Goal: Find specific page/section: Find specific page/section

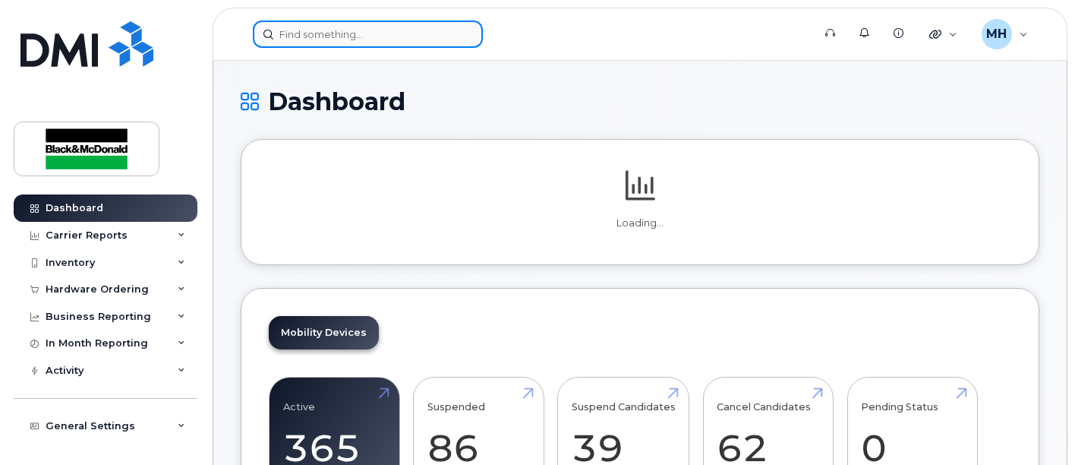
click at [347, 34] on input at bounding box center [368, 33] width 230 height 27
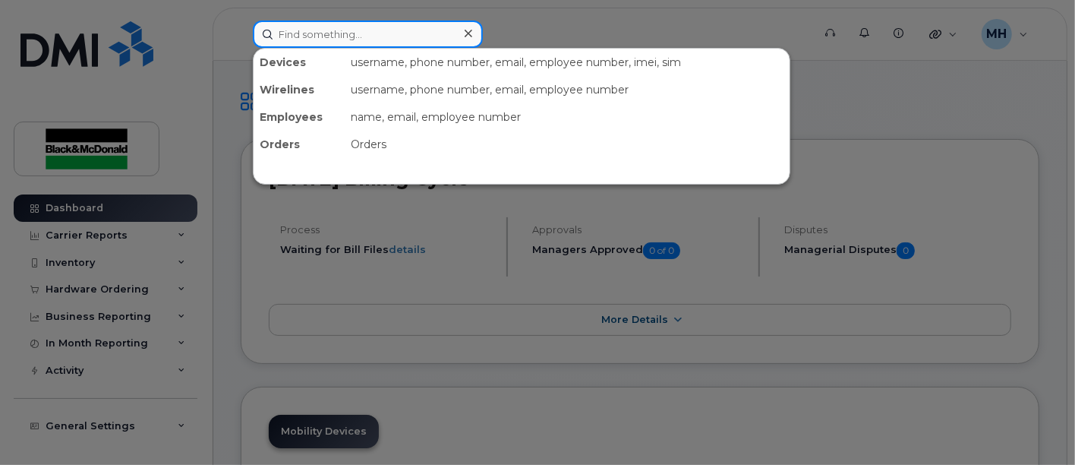
paste input "• Robert Guertin Badge # 1619324 Trade: WD Classe: JM Layoff :shortage of work …"
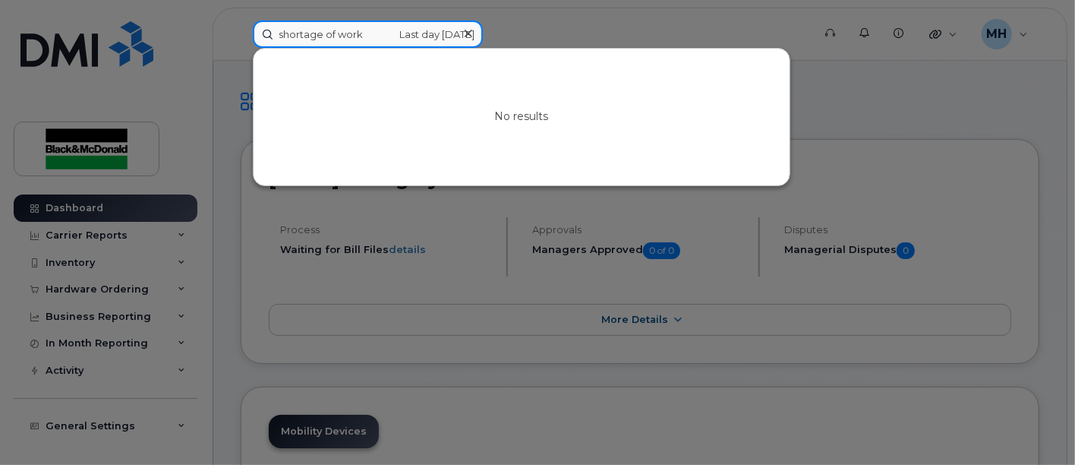
drag, startPoint x: 353, startPoint y: 30, endPoint x: 524, endPoint y: 14, distance: 171.5
click at [524, 20] on div "• Robert Guertin Badge # 1619324 Trade: WD Classe: JM Layoff :shortage of work …" at bounding box center [528, 33] width 574 height 27
drag, startPoint x: 441, startPoint y: 35, endPoint x: 313, endPoint y: 33, distance: 127.5
click at [313, 33] on input "• Robert Guertin Badge # 1619324 Trade: WD Classe: JM Layoff :shortage of work L" at bounding box center [368, 33] width 230 height 27
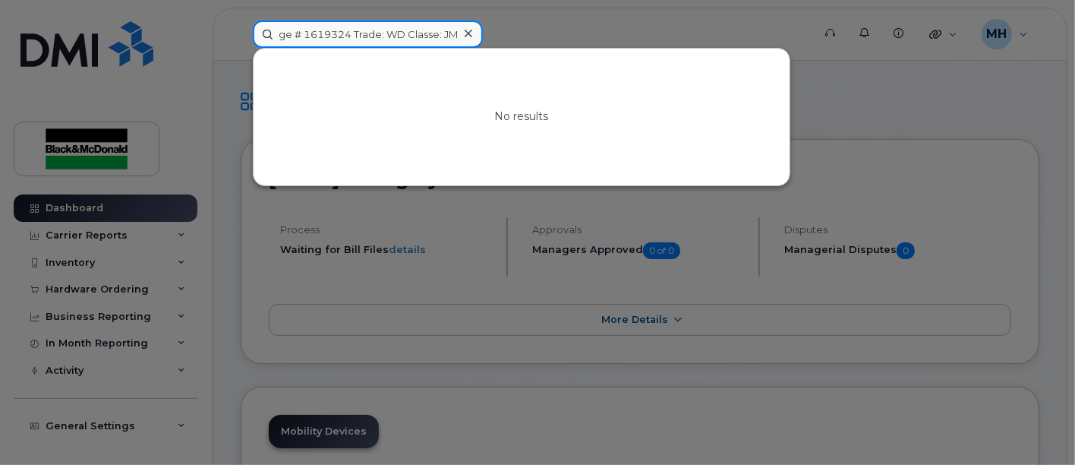
scroll to position [0, 0]
drag, startPoint x: 334, startPoint y: 33, endPoint x: 370, endPoint y: 30, distance: 36.6
click at [370, 30] on input "• Robert Guertin Badge # 1619324 Trade: WD Classe: JM L L" at bounding box center [368, 33] width 230 height 27
drag, startPoint x: 292, startPoint y: 30, endPoint x: -143, endPoint y: 77, distance: 438.1
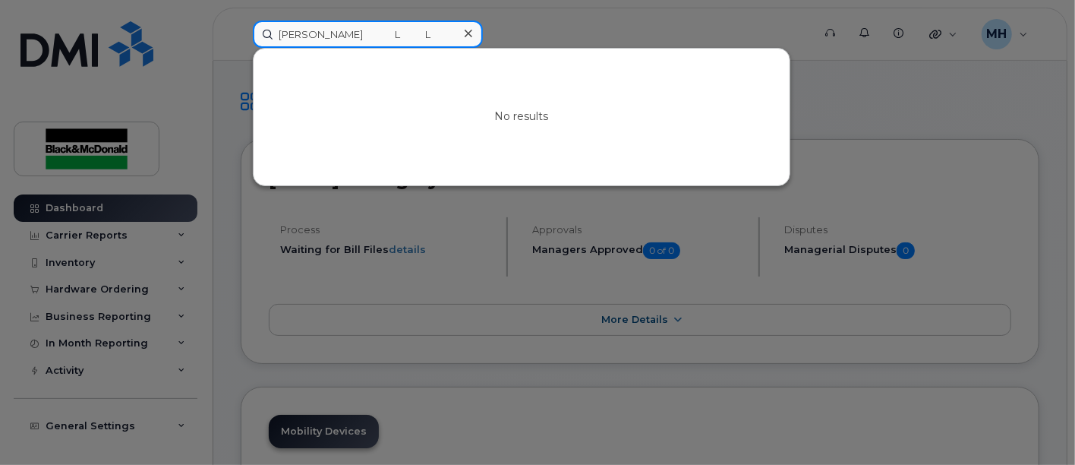
drag, startPoint x: 353, startPoint y: 31, endPoint x: 688, endPoint y: 29, distance: 334.7
click at [688, 29] on div "Robert Guertin L L No results" at bounding box center [528, 33] width 574 height 27
drag, startPoint x: 310, startPoint y: 36, endPoint x: -20, endPoint y: 57, distance: 330.8
click at [312, 21] on input "Guertin" at bounding box center [368, 33] width 230 height 27
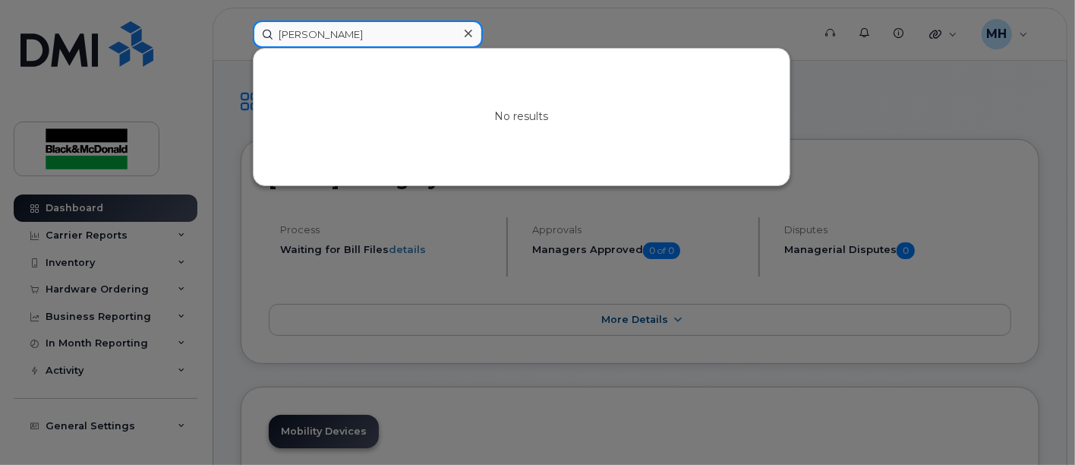
drag, startPoint x: 375, startPoint y: 23, endPoint x: -62, endPoint y: 47, distance: 437.9
paste input "Charles Letourneau"
drag, startPoint x: 317, startPoint y: 29, endPoint x: -230, endPoint y: 88, distance: 550.4
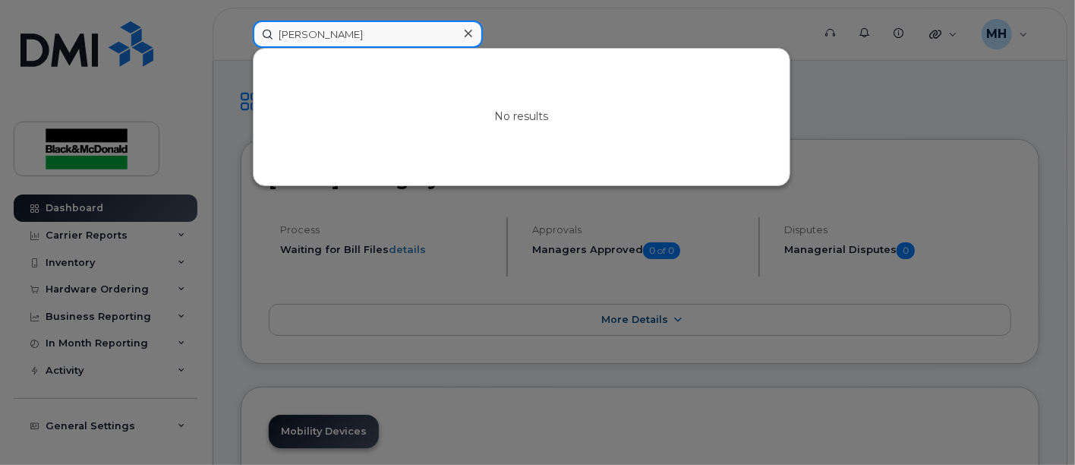
drag, startPoint x: 340, startPoint y: 35, endPoint x: -345, endPoint y: 71, distance: 686.3
paste input "Olmstead"
type input "Olmstead"
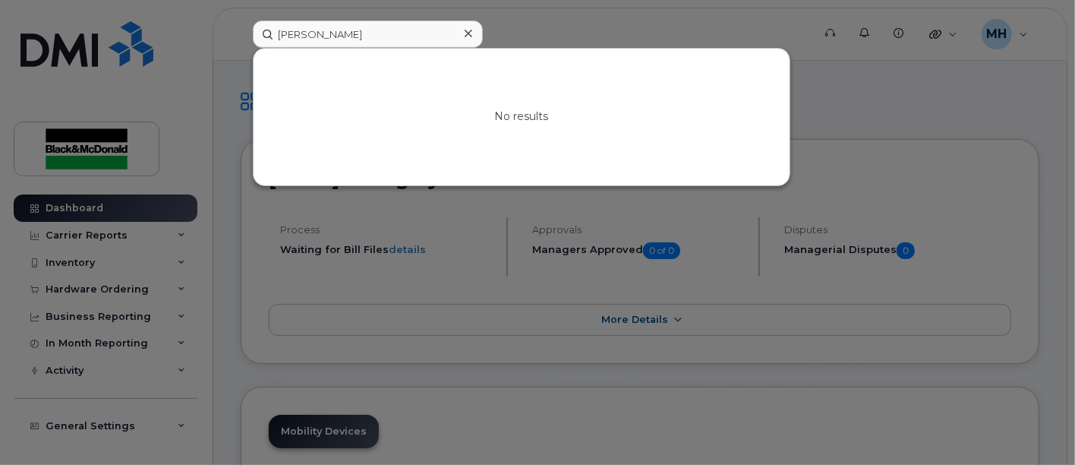
click at [466, 32] on icon at bounding box center [469, 33] width 8 height 12
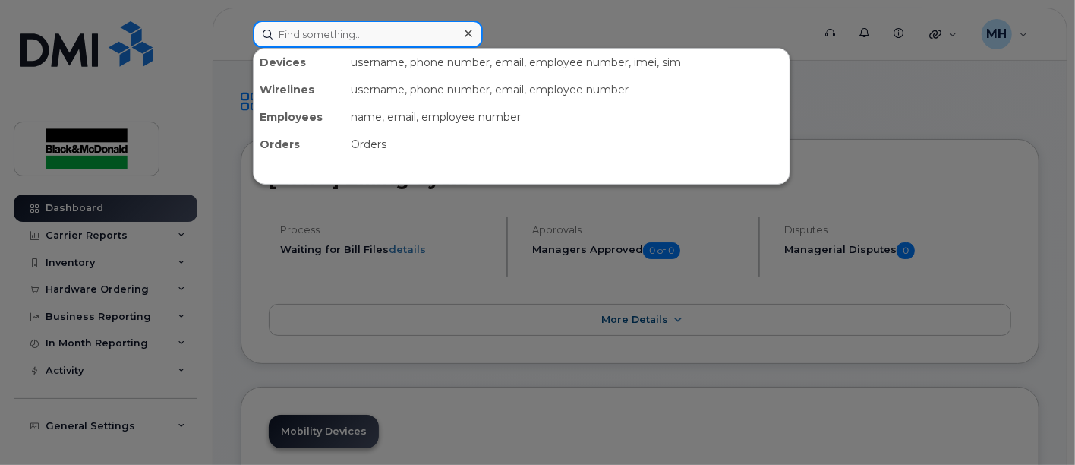
click at [343, 35] on input at bounding box center [368, 33] width 230 height 27
paste input "Parks"
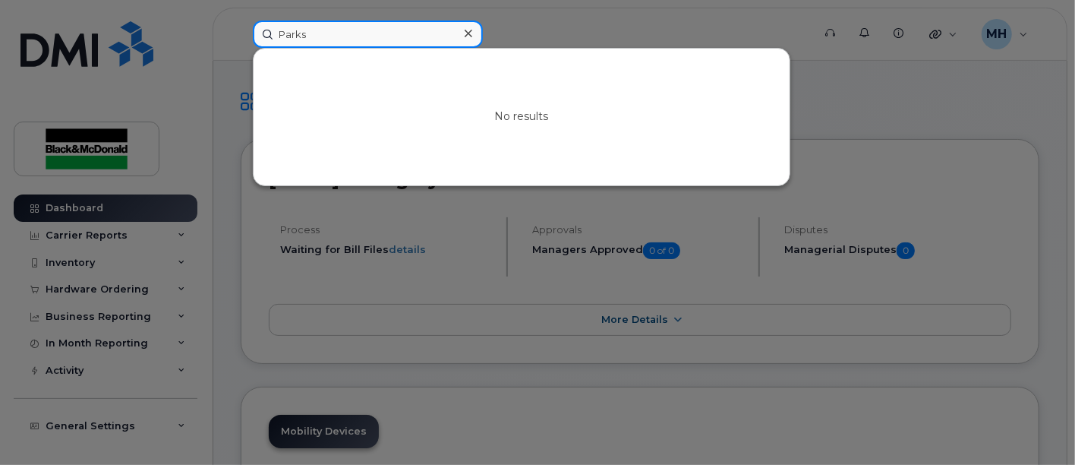
drag, startPoint x: 336, startPoint y: 33, endPoint x: -68, endPoint y: 27, distance: 404.6
type input "Lucas"
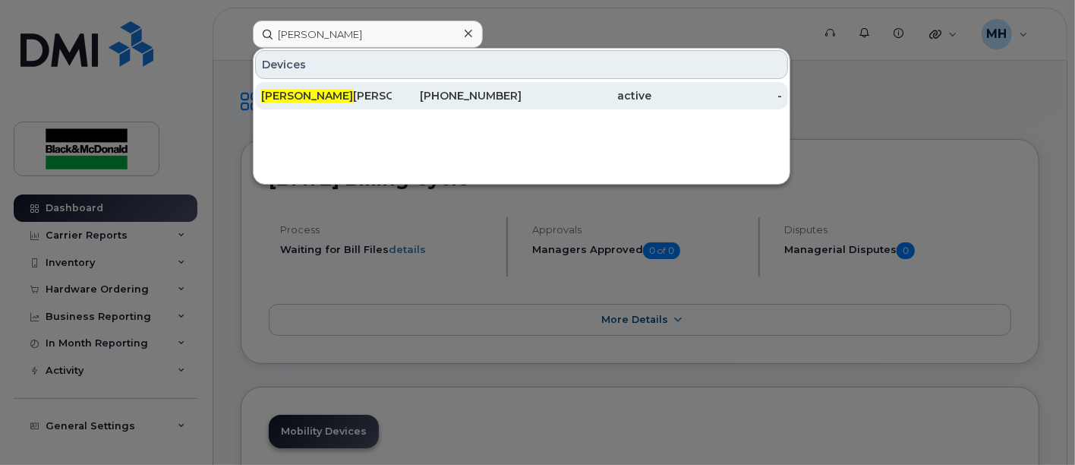
click at [316, 95] on div "Lucas Burrowes" at bounding box center [326, 95] width 131 height 15
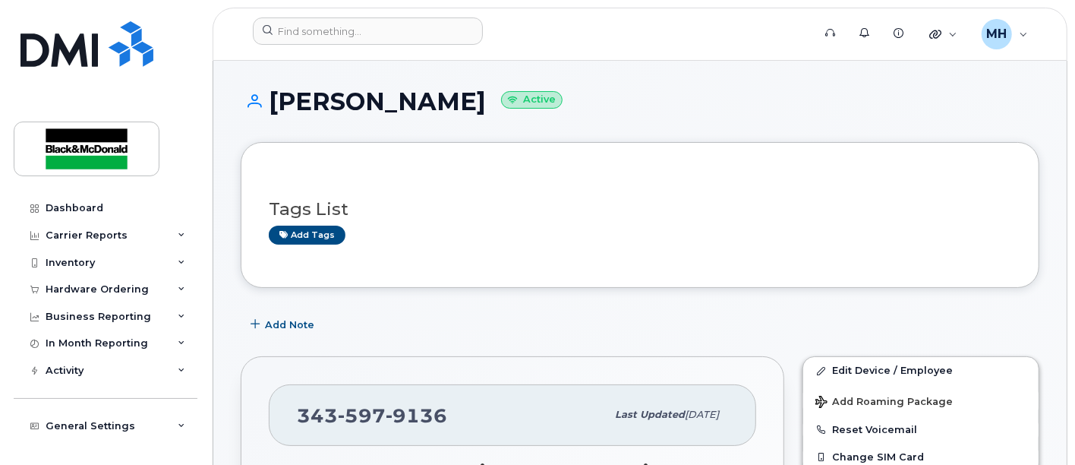
drag, startPoint x: 508, startPoint y: 151, endPoint x: 442, endPoint y: 107, distance: 79.4
click at [492, 149] on div "Tags List Add tags" at bounding box center [640, 215] width 798 height 146
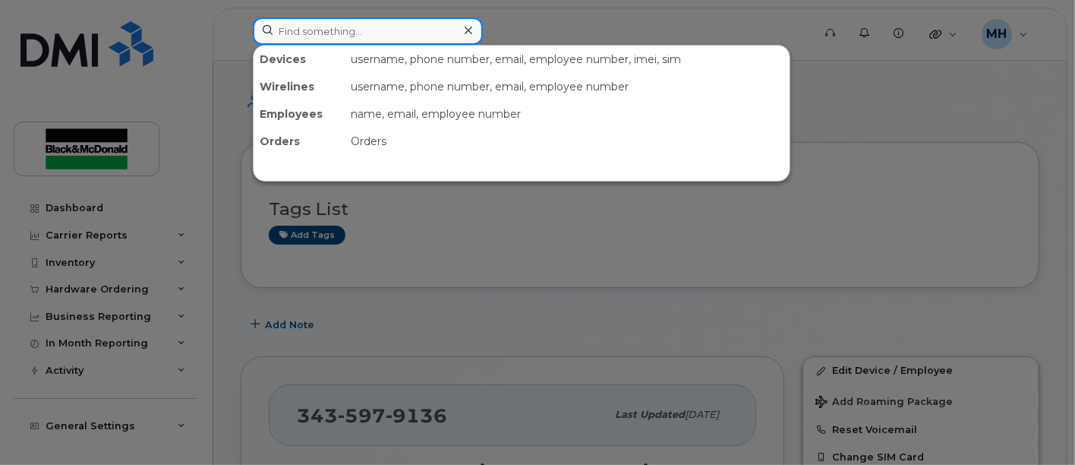
click at [420, 31] on input at bounding box center [368, 30] width 230 height 27
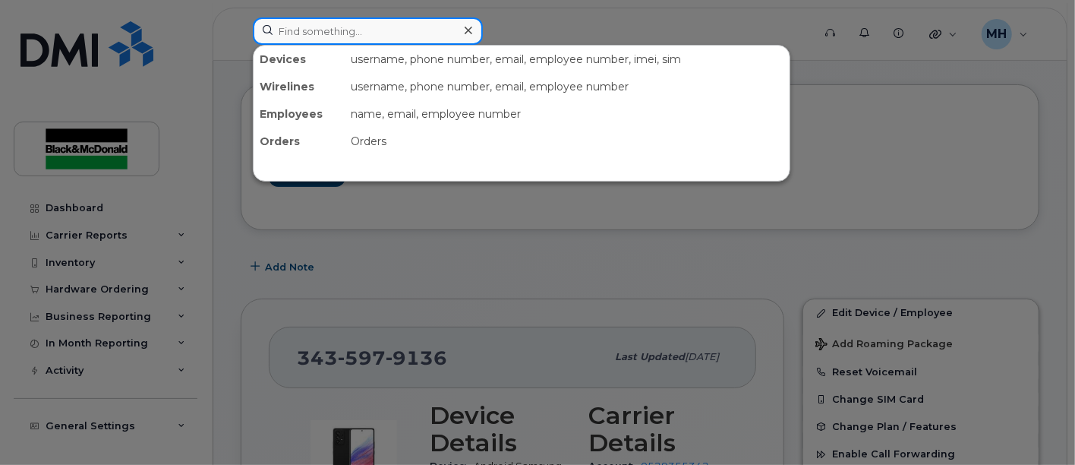
scroll to position [84, 0]
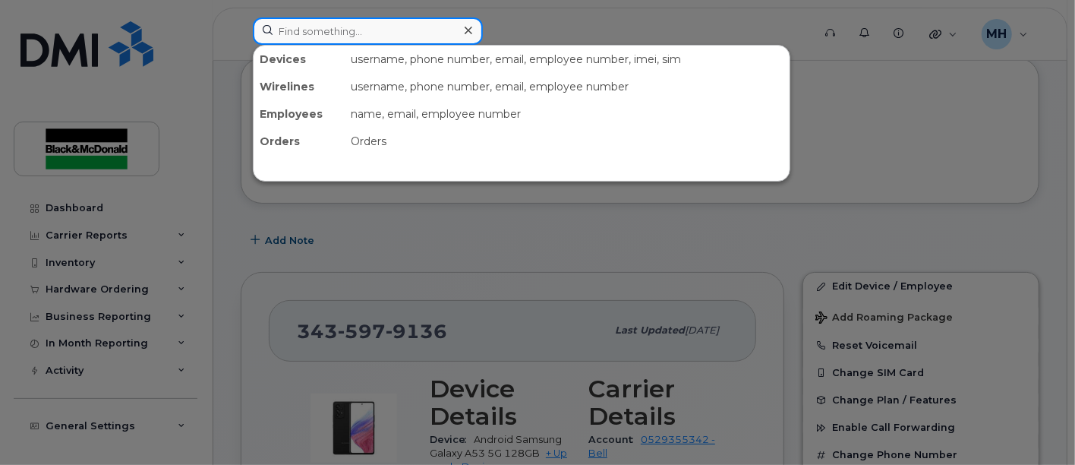
drag, startPoint x: 408, startPoint y: 42, endPoint x: 74, endPoint y: 145, distance: 349.5
click at [305, 25] on input at bounding box center [368, 30] width 230 height 27
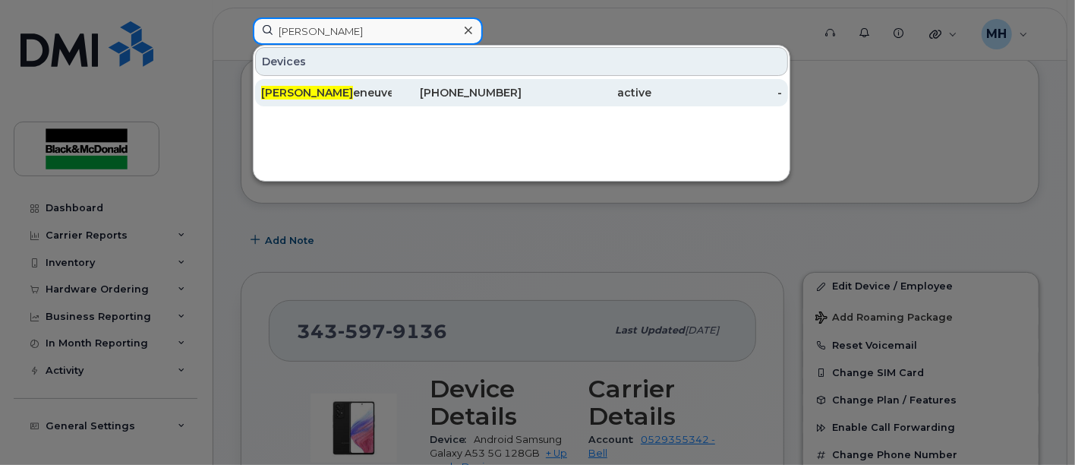
type input "[PERSON_NAME]"
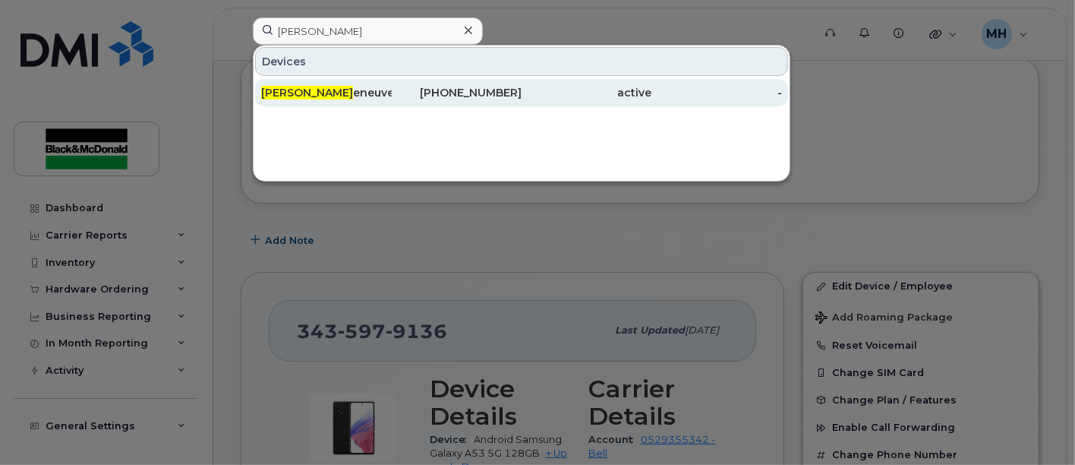
click at [305, 90] on span "[PERSON_NAME]" at bounding box center [307, 93] width 92 height 14
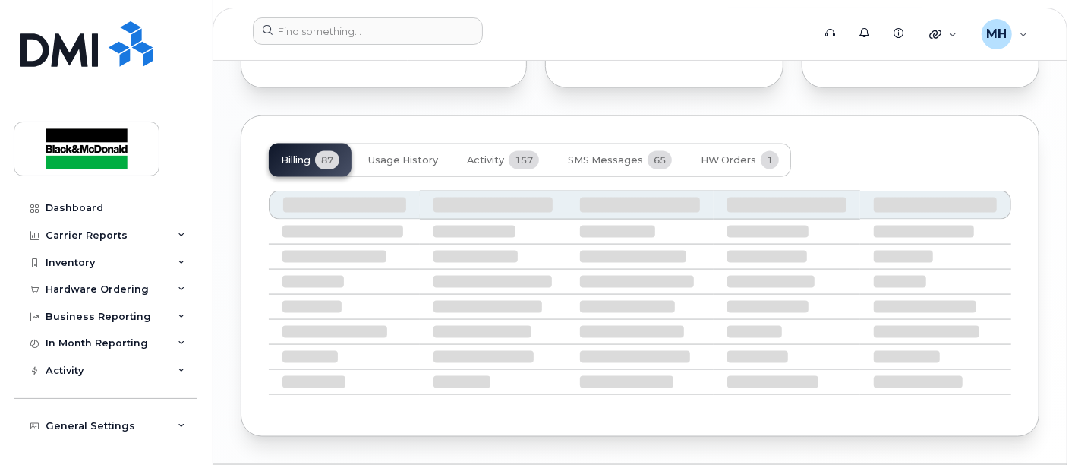
scroll to position [1251, 0]
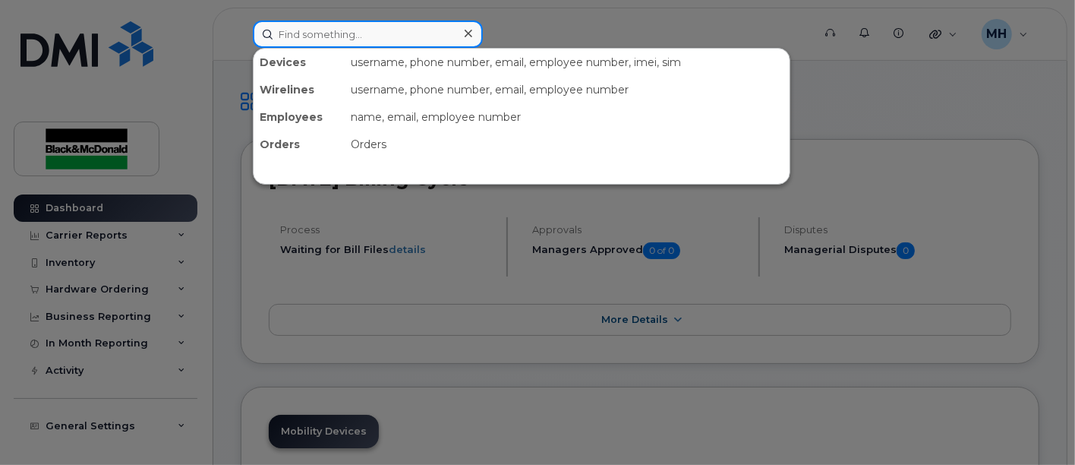
click at [410, 29] on input at bounding box center [368, 33] width 230 height 27
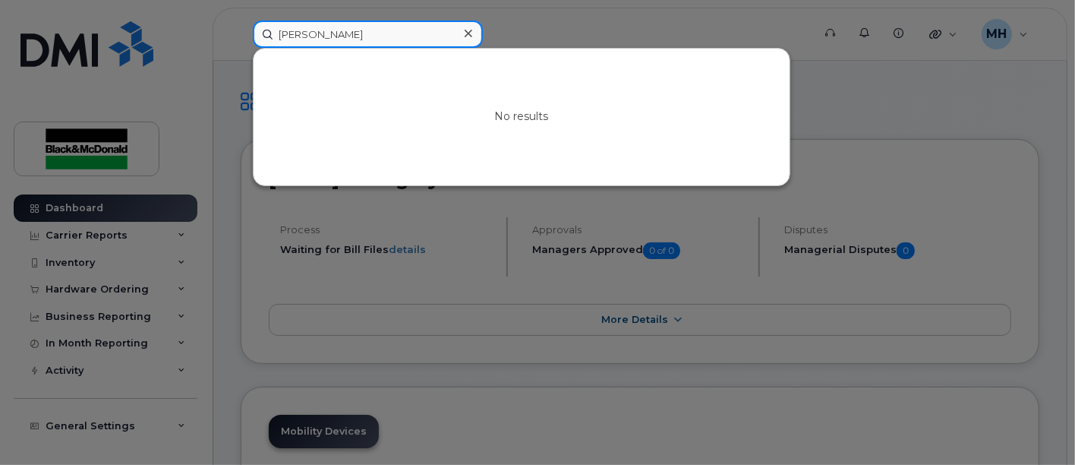
drag, startPoint x: 335, startPoint y: 32, endPoint x: 251, endPoint y: 30, distance: 84.3
click at [241, 20] on div "Bulmer No results" at bounding box center [528, 33] width 574 height 27
paste input "[PERSON_NAME]"
drag, startPoint x: 316, startPoint y: 38, endPoint x: 17, endPoint y: 30, distance: 298.4
click at [241, 29] on div "Charles Letourneau No results" at bounding box center [528, 33] width 574 height 27
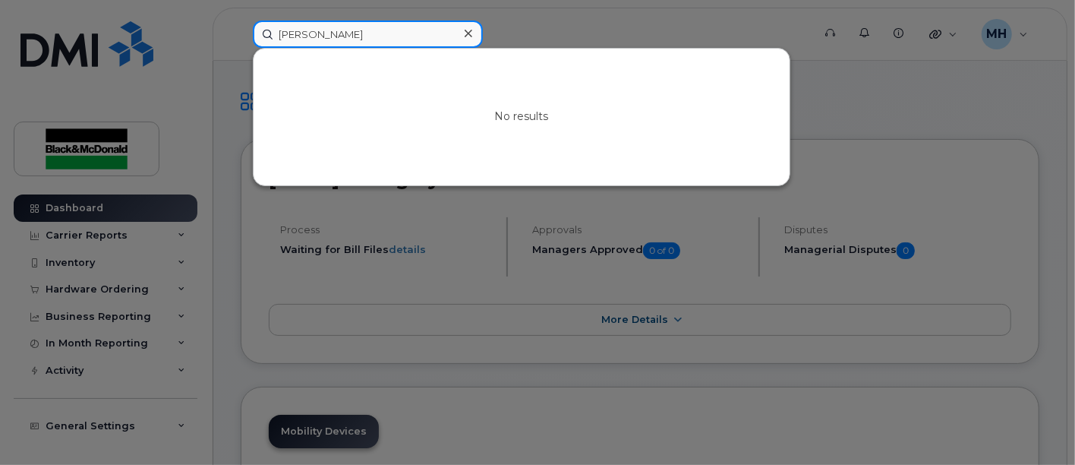
drag, startPoint x: 352, startPoint y: 33, endPoint x: -226, endPoint y: 8, distance: 578.9
drag, startPoint x: 329, startPoint y: 33, endPoint x: 27, endPoint y: 9, distance: 303.1
click at [241, 20] on div "Corbin No results" at bounding box center [528, 33] width 574 height 27
type input "Olmstead"
